Goal: Task Accomplishment & Management: Complete application form

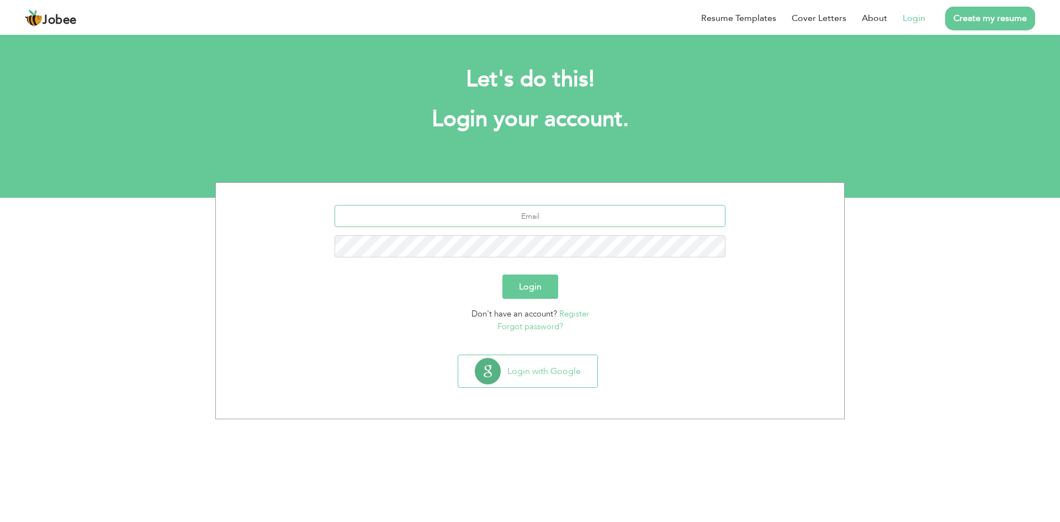
click at [531, 214] on input "text" at bounding box center [530, 216] width 391 height 22
type input "[EMAIL_ADDRESS][DOMAIN_NAME]"
click at [538, 279] on button "Login" at bounding box center [530, 286] width 56 height 24
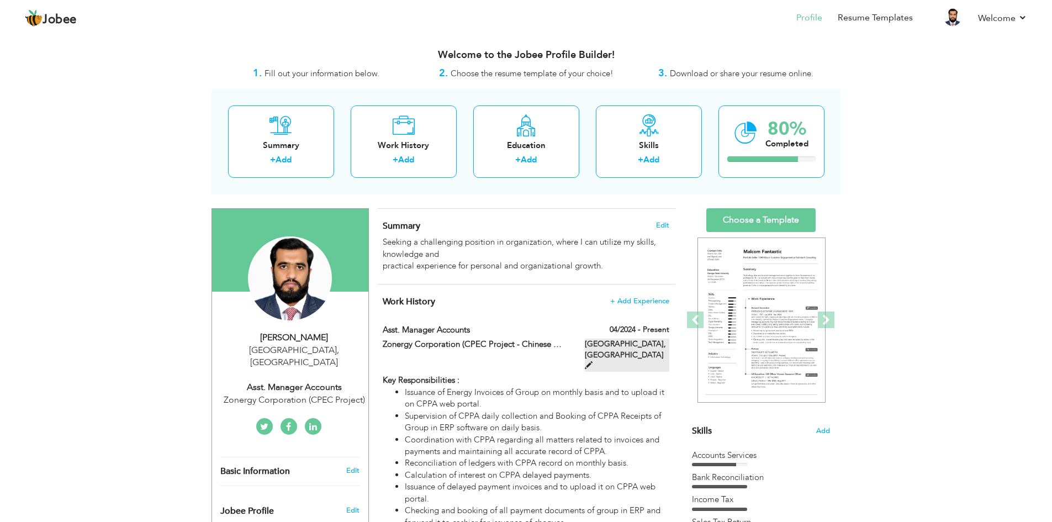
click at [592, 361] on span at bounding box center [589, 365] width 8 height 8
type input "Asst. Manager Accounts"
type input "Zonergy Corporation (CPEC Project - Chinese Multinational)"
type input "04/2024"
type input "[GEOGRAPHIC_DATA]"
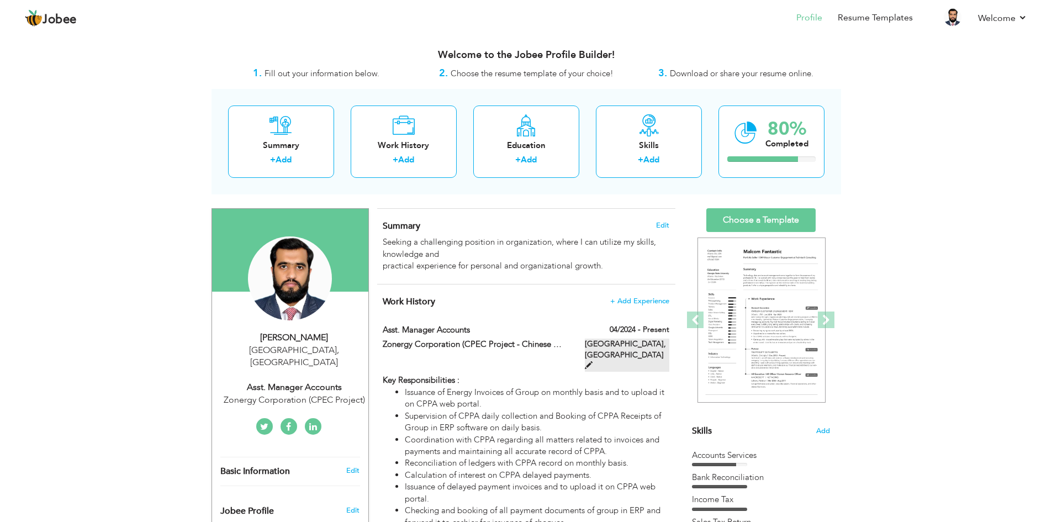
type input "[GEOGRAPHIC_DATA]"
checkbox input "true"
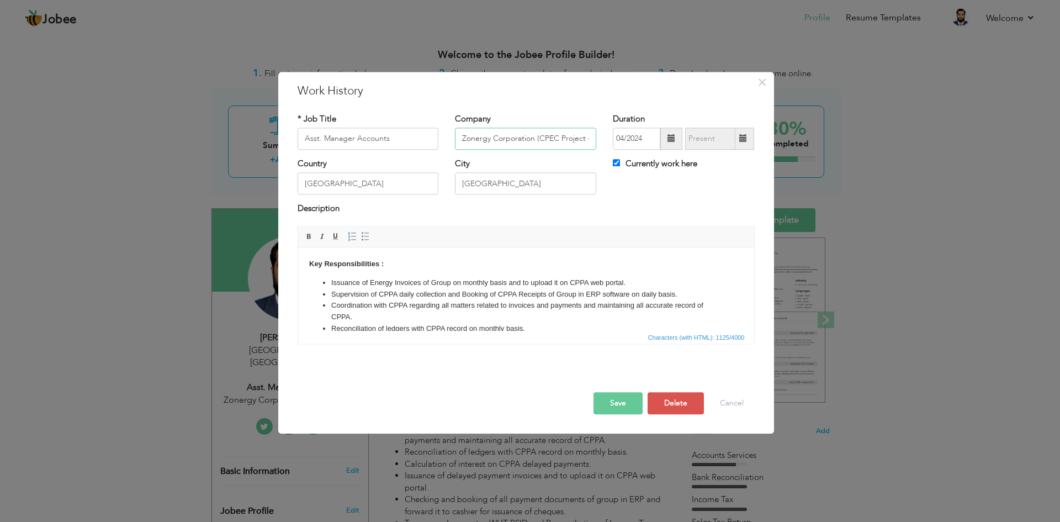
click at [500, 133] on input "Zonergy Corporation (CPEC Project - Chinese Multinational)" at bounding box center [525, 139] width 141 height 22
click at [537, 139] on input "Zonergy Corporation (CPEC Project - Chinese Multinational)" at bounding box center [525, 139] width 141 height 22
click at [494, 140] on input "Zonergy Corporation (CPEC Project - Chinese Multinational)" at bounding box center [525, 139] width 141 height 22
drag, startPoint x: 539, startPoint y: 139, endPoint x: 620, endPoint y: 136, distance: 80.1
click at [539, 139] on input "Zonergy Corporation (CPEC Project - Chinese Multinational)" at bounding box center [525, 139] width 141 height 22
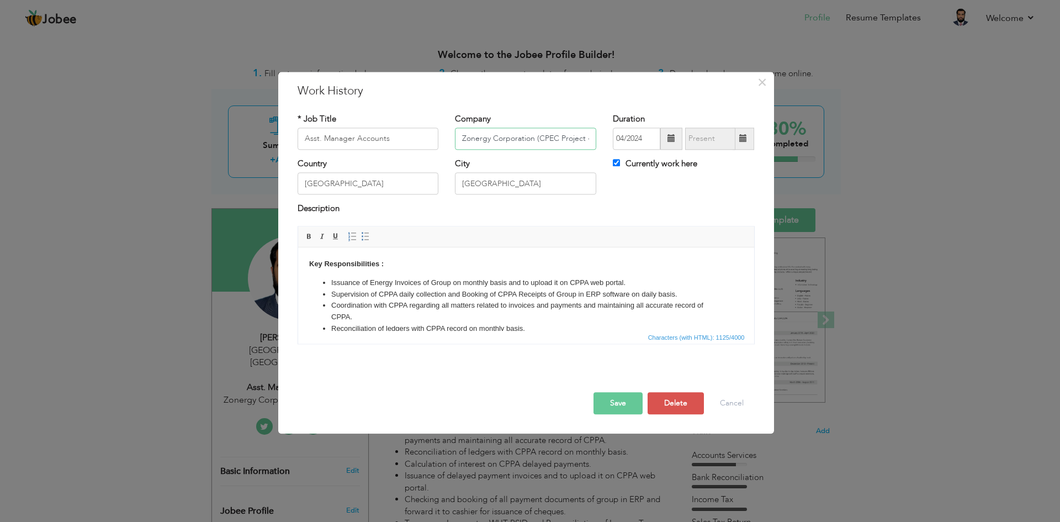
scroll to position [0, 78]
paste input "Power Generation CPEC Project - Chinese Multinational"
type input "Zonergy Corporation (Power Generation CPEC Project - Chinese Multinational)"
click at [621, 403] on button "Save" at bounding box center [618, 403] width 49 height 22
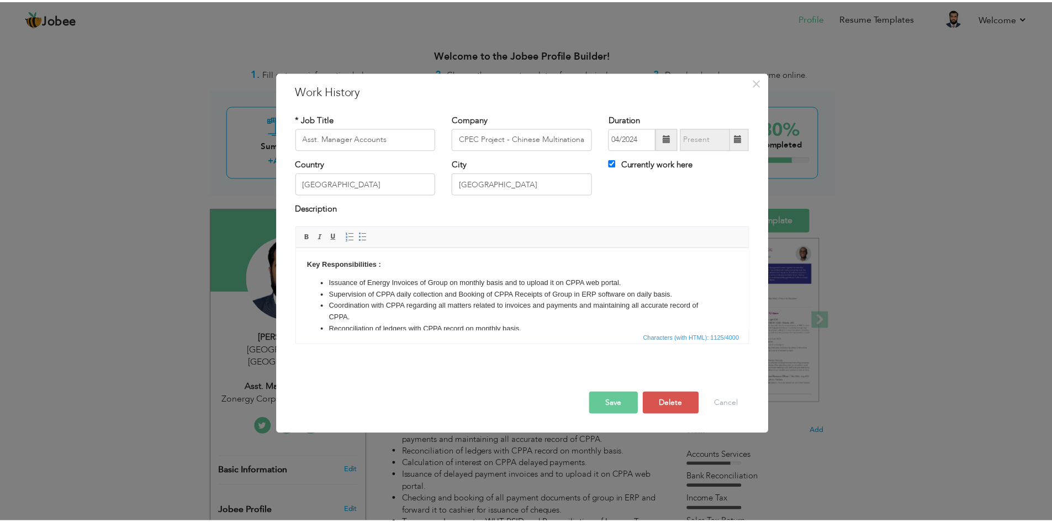
scroll to position [0, 0]
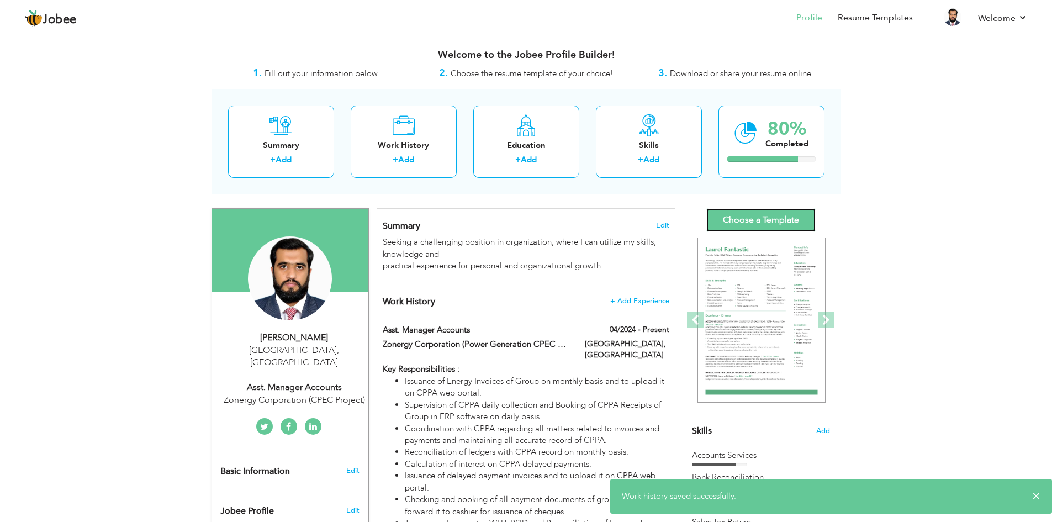
click at [759, 211] on link "Choose a Template" at bounding box center [760, 220] width 109 height 24
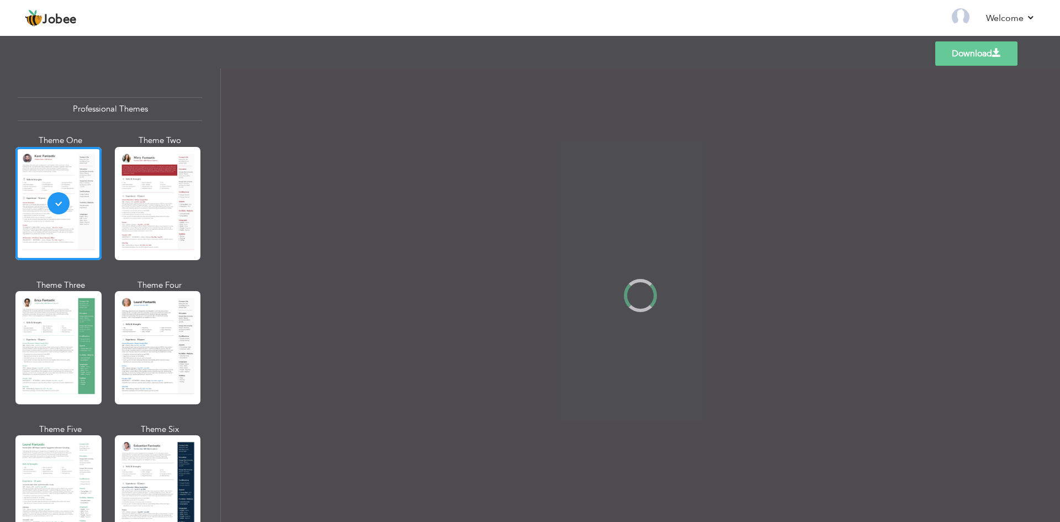
click at [155, 340] on div at bounding box center [158, 347] width 86 height 113
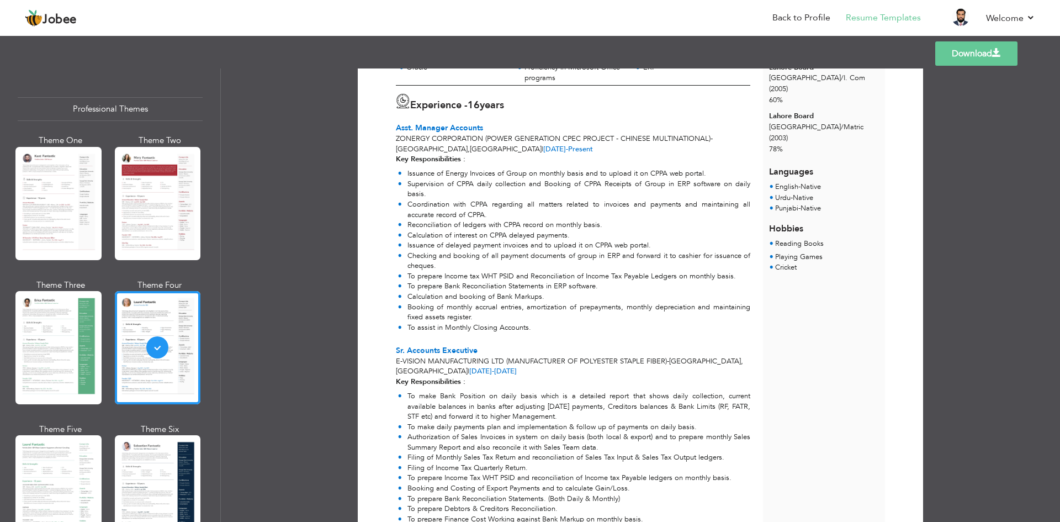
scroll to position [1, 0]
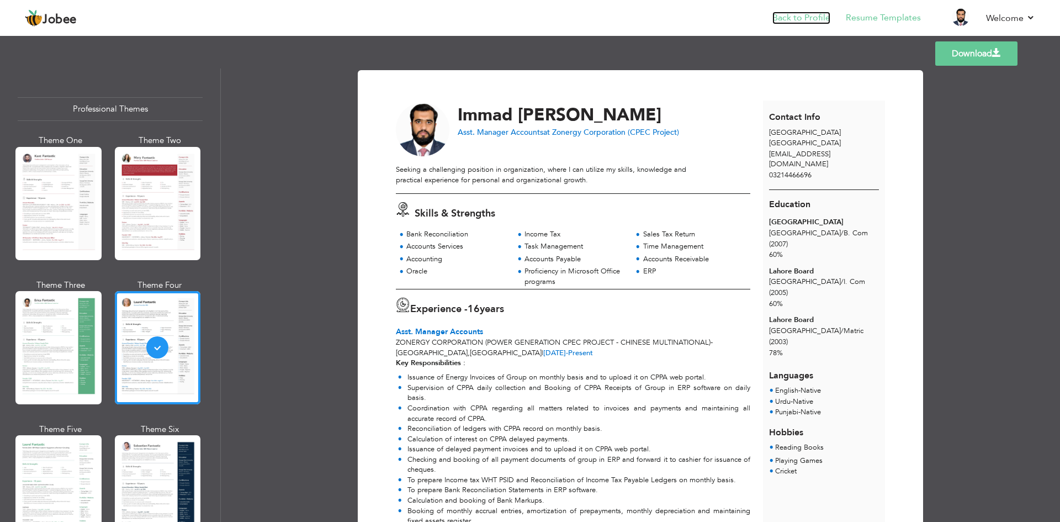
click at [798, 20] on link "Back to Profile" at bounding box center [801, 18] width 58 height 13
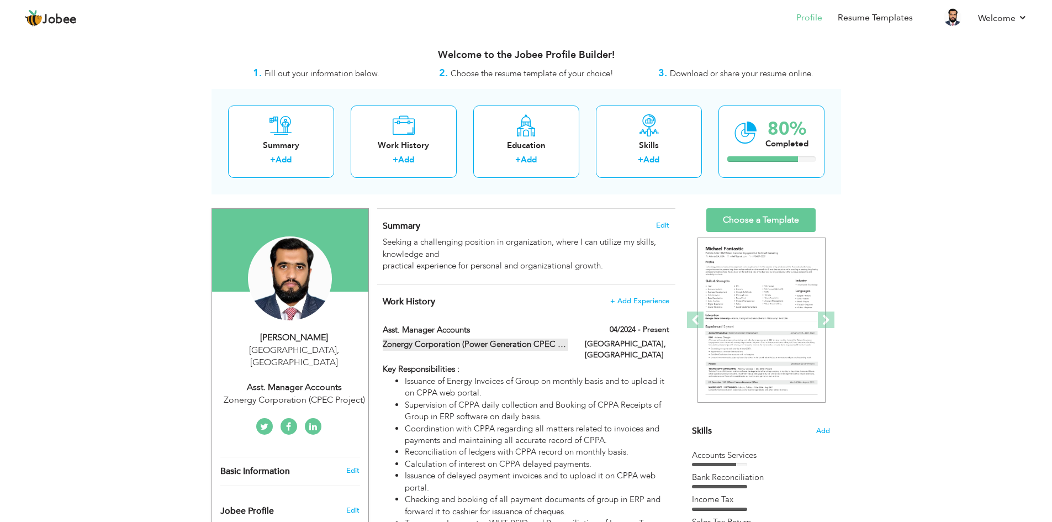
click at [523, 343] on label "Zonergy Corporation (Power Generation CPEC Project - Chinese Multinational)" at bounding box center [476, 344] width 186 height 12
type input "Asst. Manager Accounts"
type input "Zonergy Corporation (Power Generation CPEC Project - Chinese Multinational)"
type input "04/2024"
type input "[GEOGRAPHIC_DATA]"
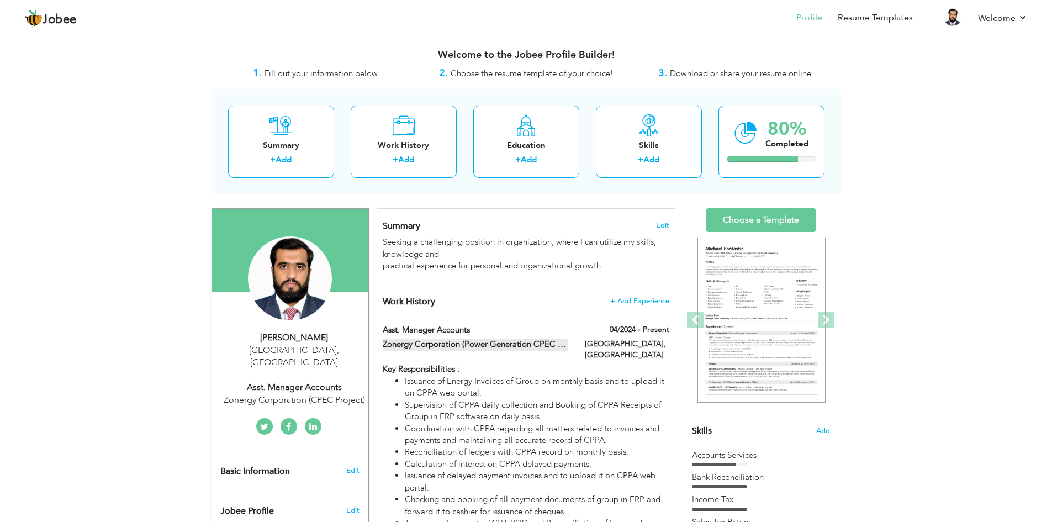
type input "[GEOGRAPHIC_DATA]"
checkbox input "true"
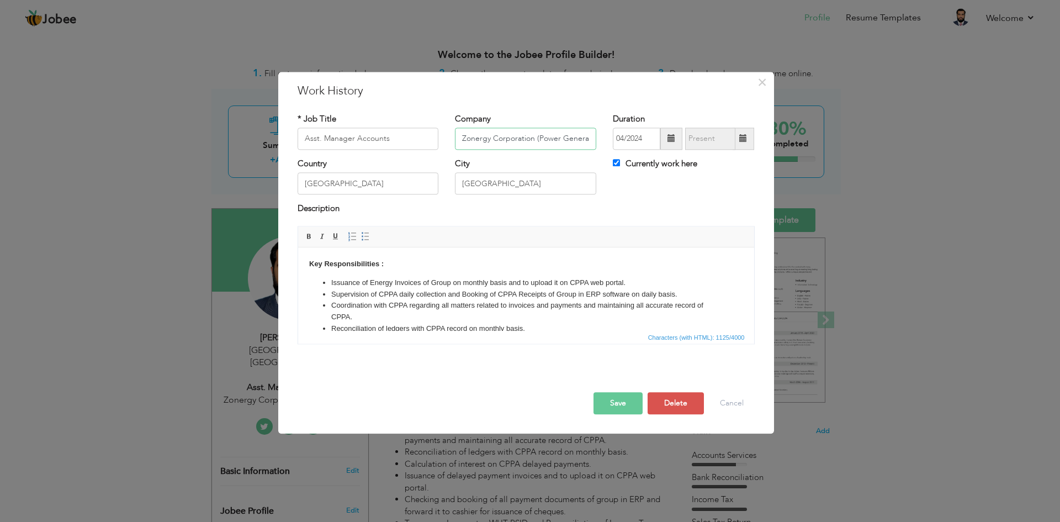
click at [549, 139] on input "Zonergy Corporation (Power Generation CPEC Project - Chinese Multinational)" at bounding box center [525, 139] width 141 height 22
type input "Zonergy Corporation (Power Generation, CPEC Project - Chinese Multinational)"
click at [599, 406] on button "Save" at bounding box center [618, 403] width 49 height 22
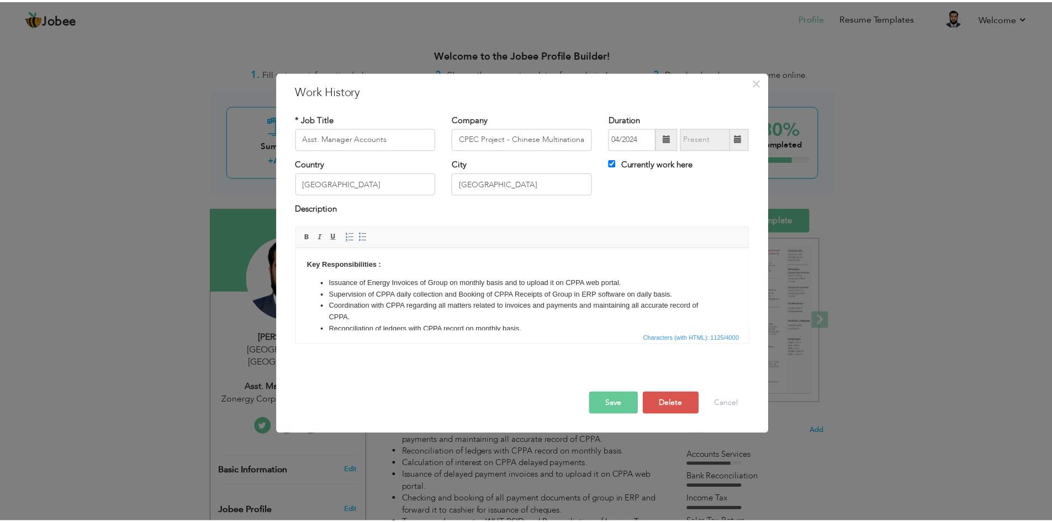
scroll to position [0, 0]
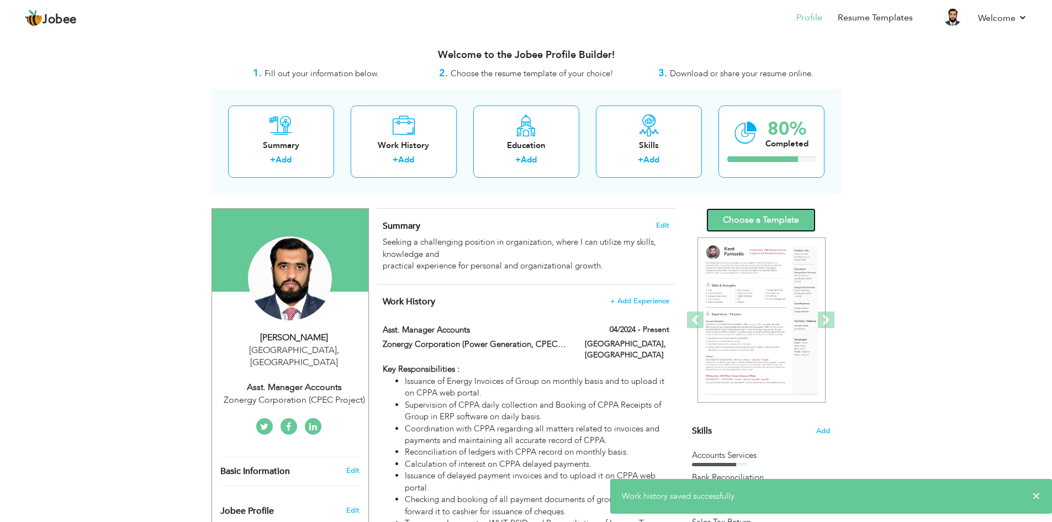
click at [759, 221] on link "Choose a Template" at bounding box center [760, 220] width 109 height 24
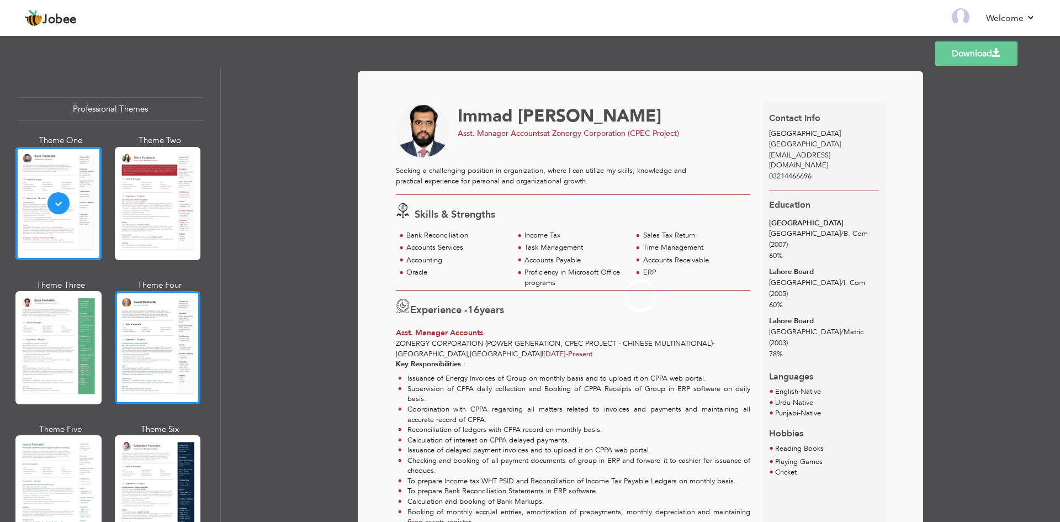
click at [126, 326] on div at bounding box center [158, 347] width 86 height 113
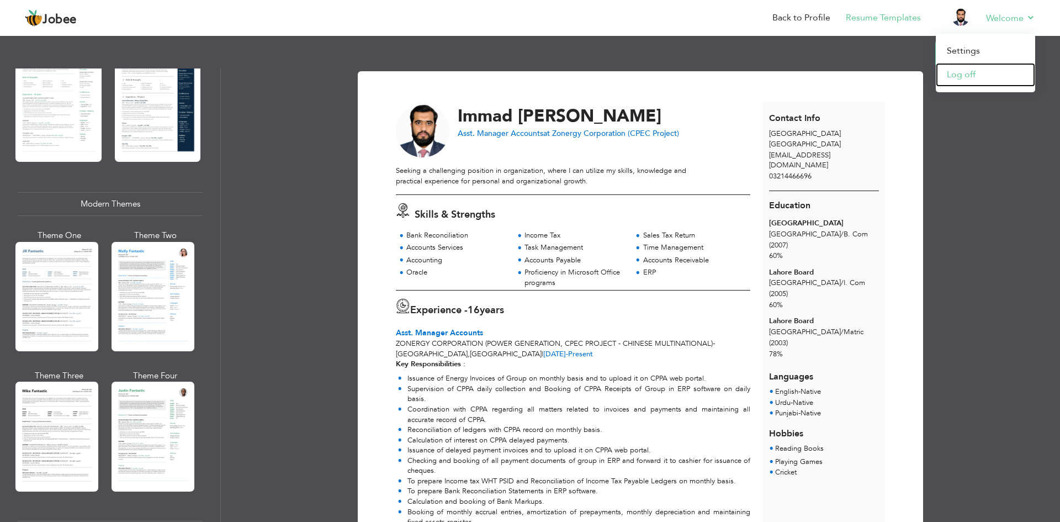
click at [959, 75] on link "Log off" at bounding box center [985, 75] width 99 height 24
